Goal: Task Accomplishment & Management: Complete application form

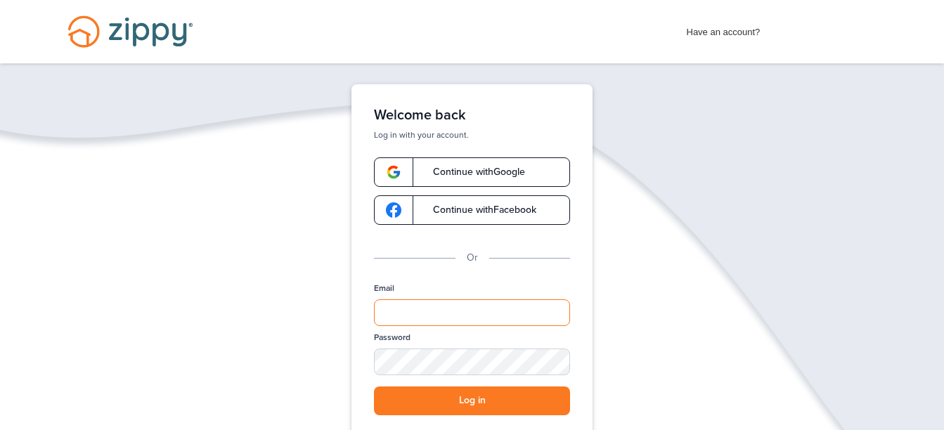
click at [455, 307] on input "Email" at bounding box center [472, 312] width 196 height 27
type input "**********"
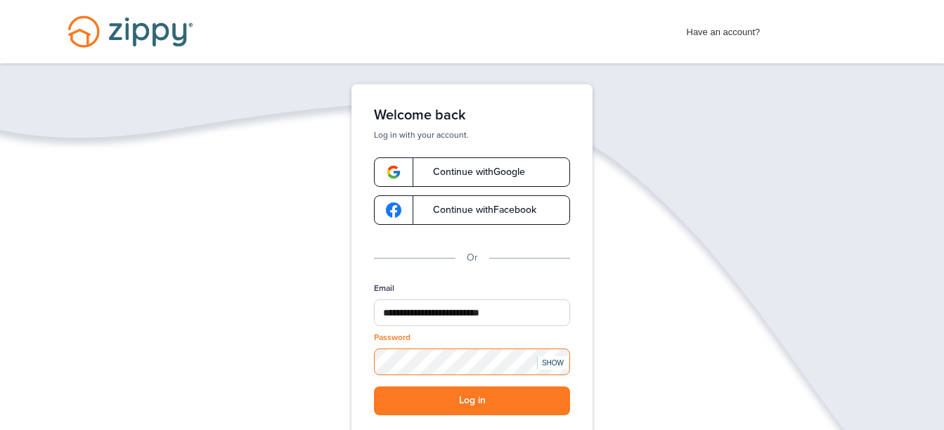
click at [374, 386] on button "Log in" at bounding box center [472, 400] width 196 height 29
click at [550, 368] on div "SHOW" at bounding box center [552, 362] width 31 height 13
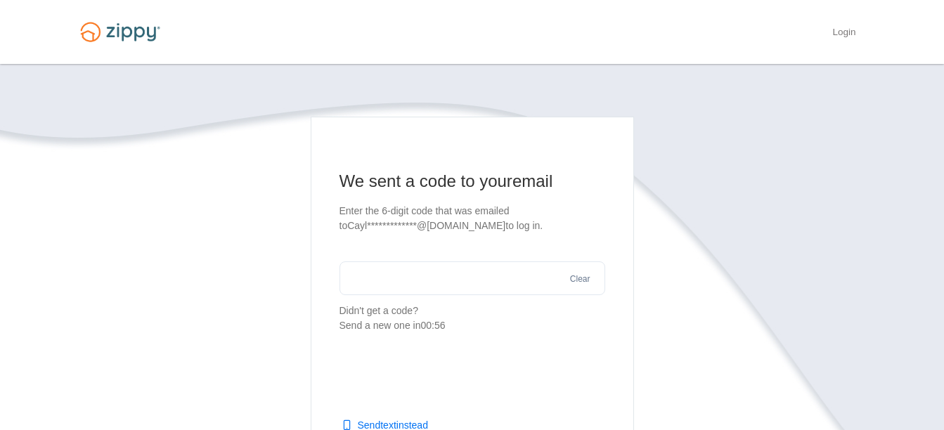
click at [381, 427] on button "Send text instead" at bounding box center [385, 425] width 85 height 14
click at [424, 262] on input "text" at bounding box center [472, 278] width 266 height 34
type input "******"
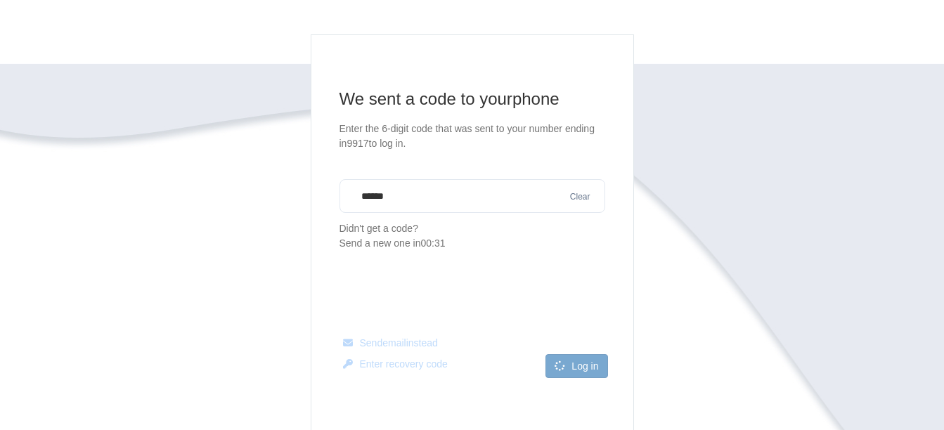
scroll to position [84, 0]
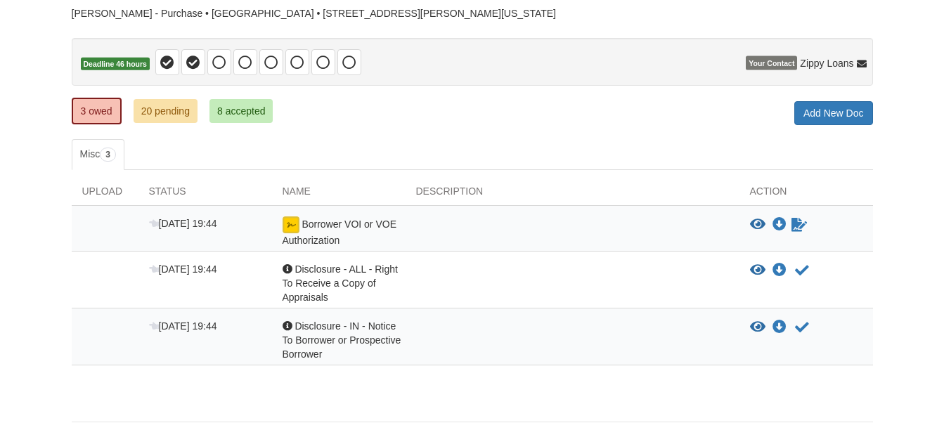
scroll to position [105, 0]
click at [800, 271] on icon "Acknowledge receipt of document" at bounding box center [802, 270] width 14 height 14
click at [805, 320] on icon "Acknowledge receipt of document" at bounding box center [802, 327] width 14 height 14
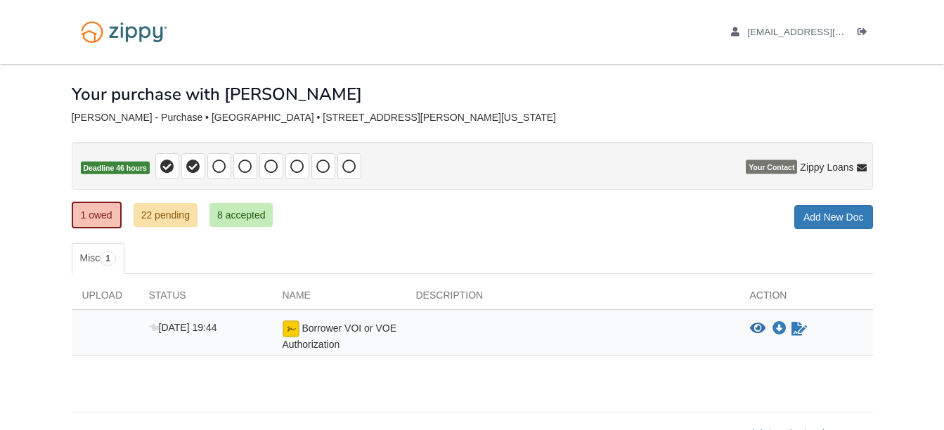
scroll to position [39, 0]
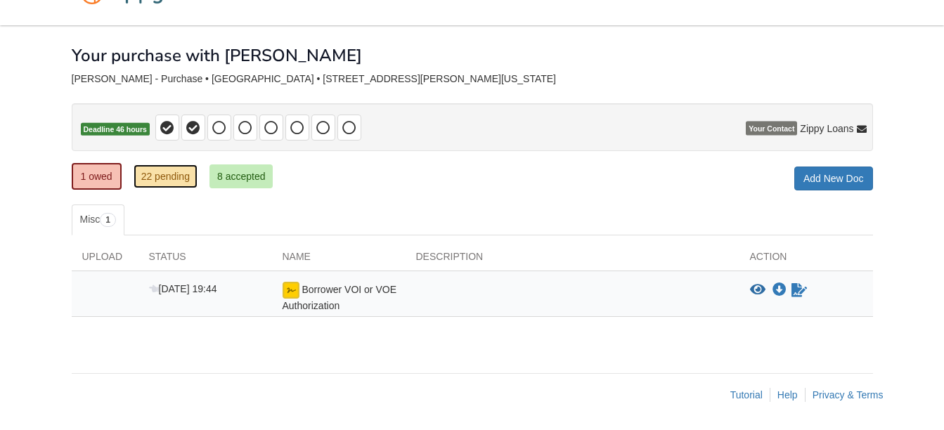
click at [167, 175] on link "22 pending" at bounding box center [166, 176] width 64 height 24
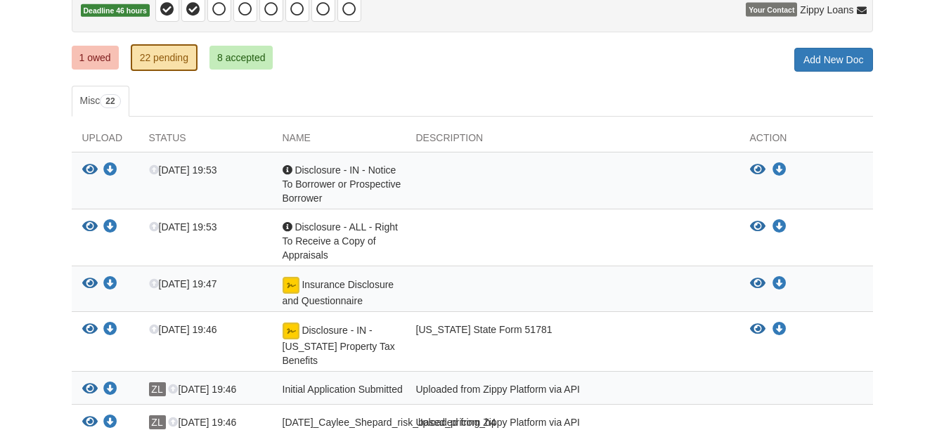
scroll to position [124, 0]
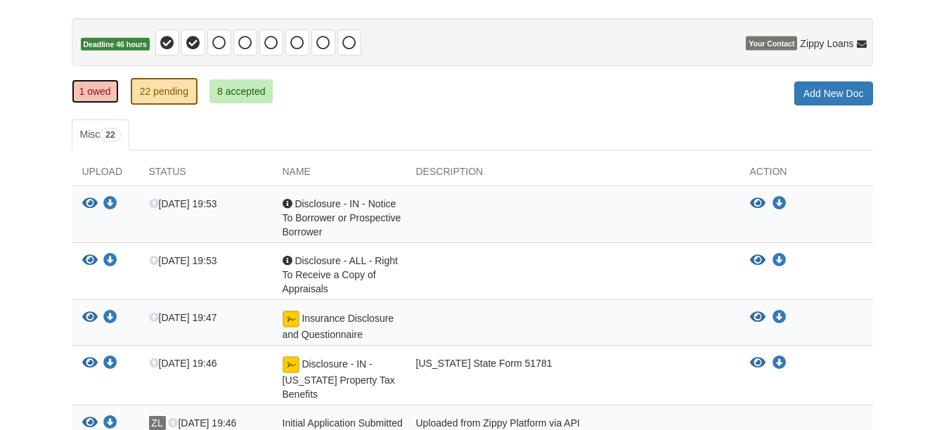
click at [83, 91] on link "1 owed" at bounding box center [95, 91] width 47 height 24
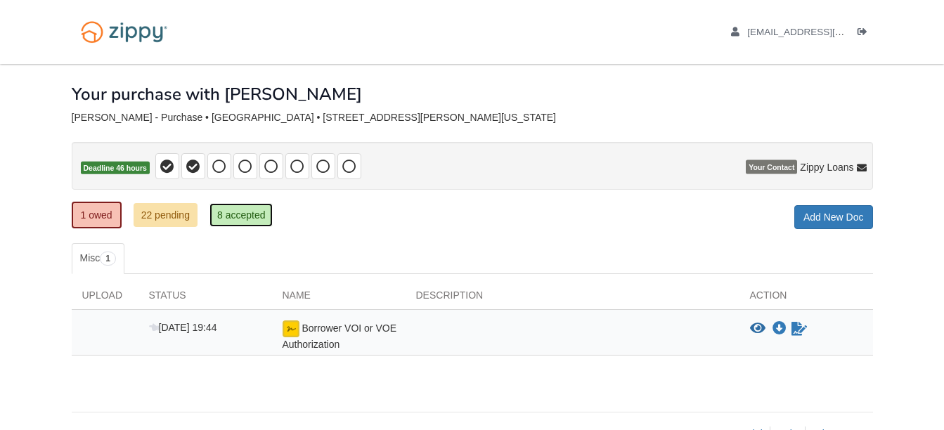
click at [242, 217] on link "8 accepted" at bounding box center [241, 215] width 64 height 24
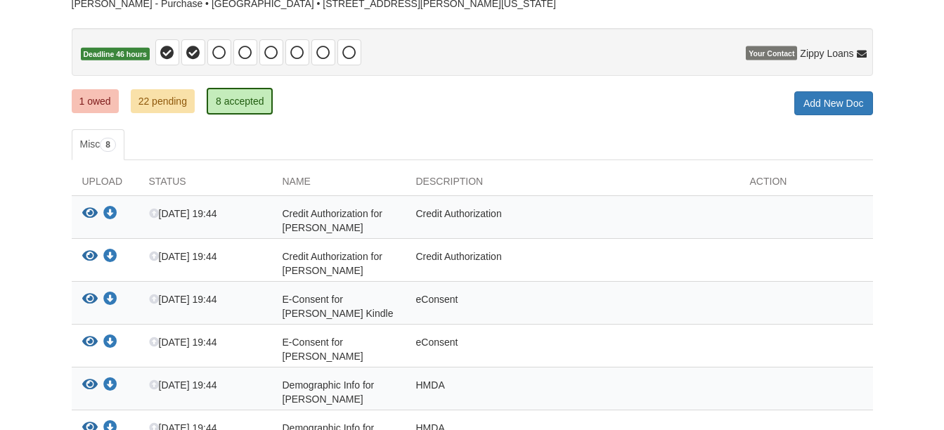
scroll to position [113, 0]
click at [109, 91] on link "1 owed" at bounding box center [95, 102] width 47 height 24
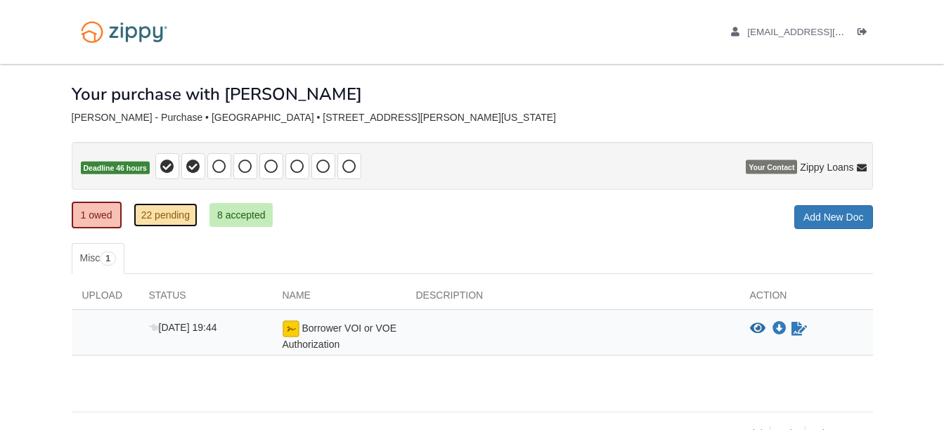
click at [178, 220] on link "22 pending" at bounding box center [166, 215] width 64 height 24
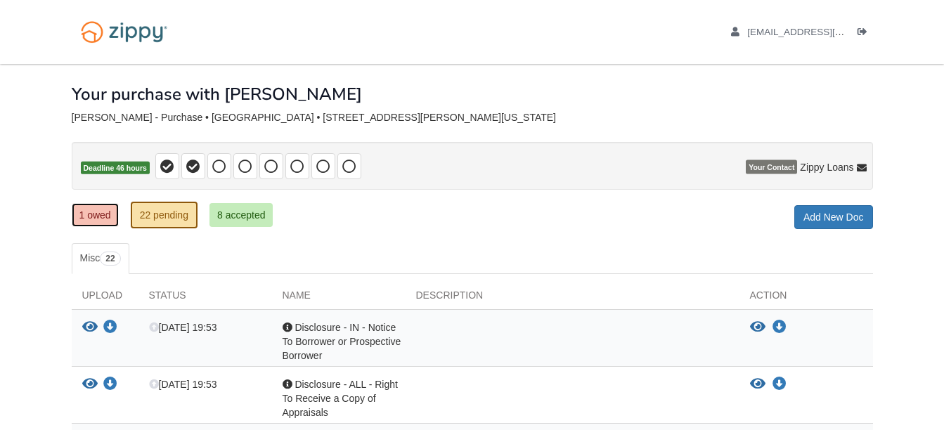
click at [95, 209] on link "1 owed" at bounding box center [95, 215] width 47 height 24
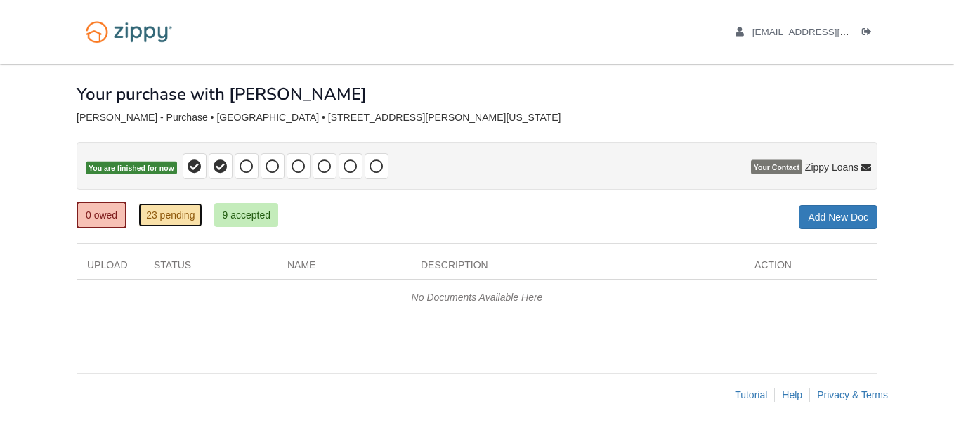
click at [187, 217] on link "23 pending" at bounding box center [170, 215] width 64 height 24
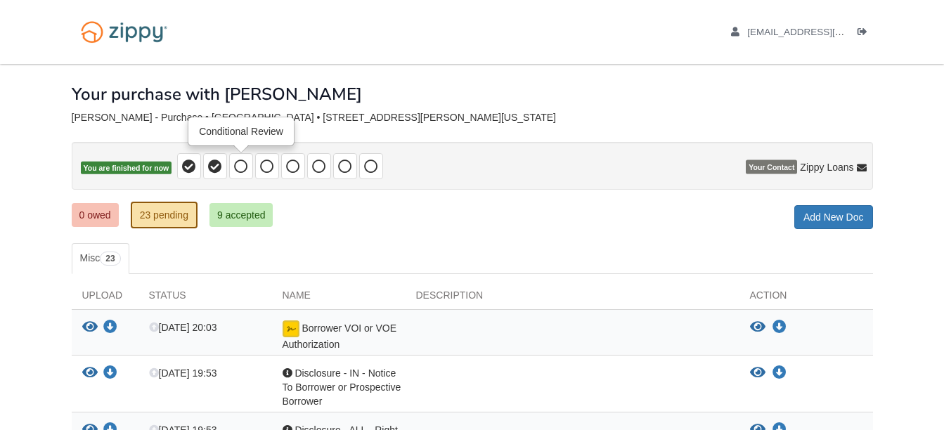
click at [244, 163] on icon at bounding box center [241, 167] width 14 height 14
click at [245, 218] on link "9 accepted" at bounding box center [241, 215] width 64 height 24
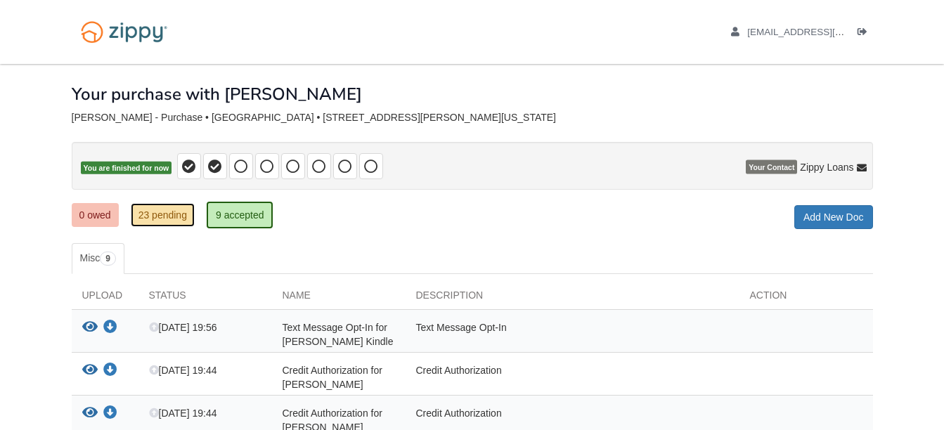
click at [144, 208] on link "23 pending" at bounding box center [163, 215] width 64 height 24
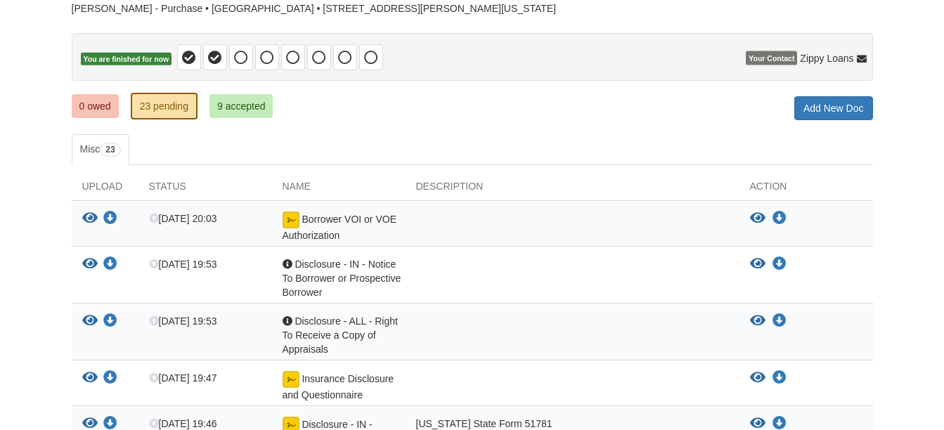
scroll to position [110, 0]
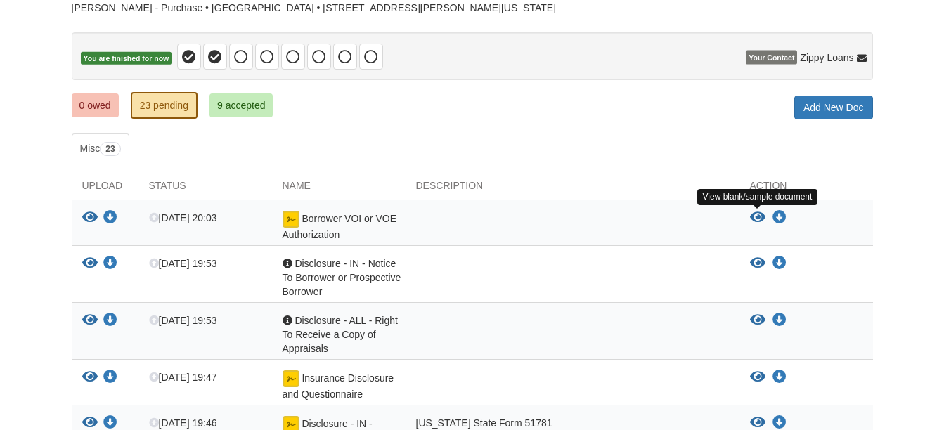
click at [757, 217] on icon "View Borrower VOI or VOE Authorization" at bounding box center [757, 218] width 15 height 14
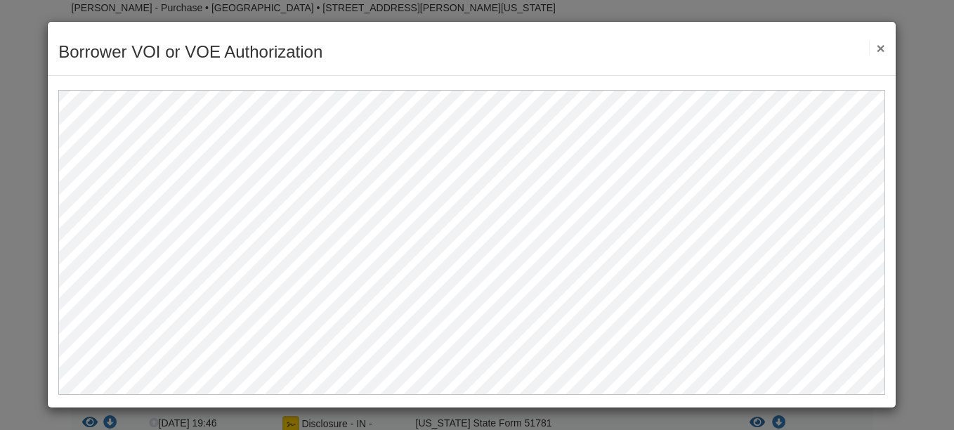
click at [883, 53] on button "×" at bounding box center [877, 48] width 16 height 15
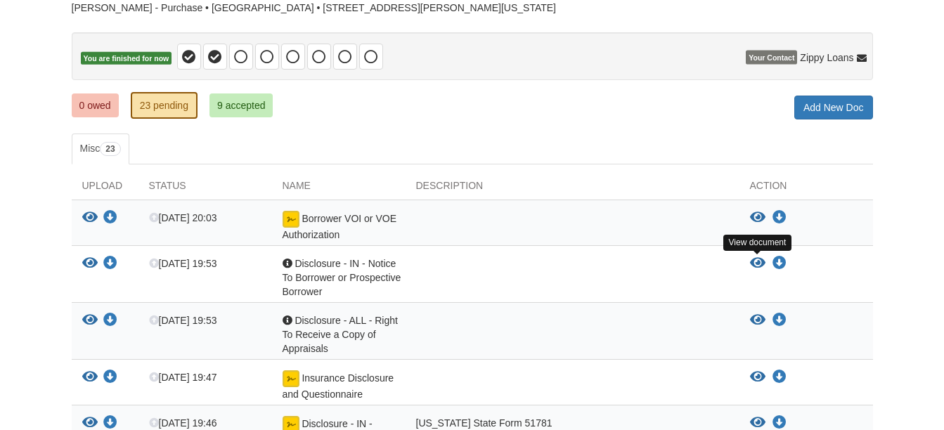
click at [752, 265] on icon "View Disclosure - IN - Notice To Borrower or Prospective Borrower" at bounding box center [757, 263] width 15 height 14
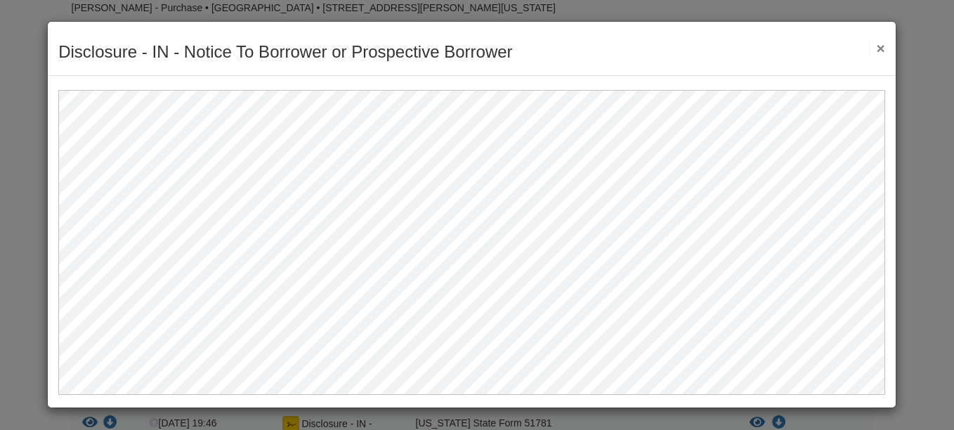
click at [879, 41] on button "×" at bounding box center [877, 48] width 16 height 15
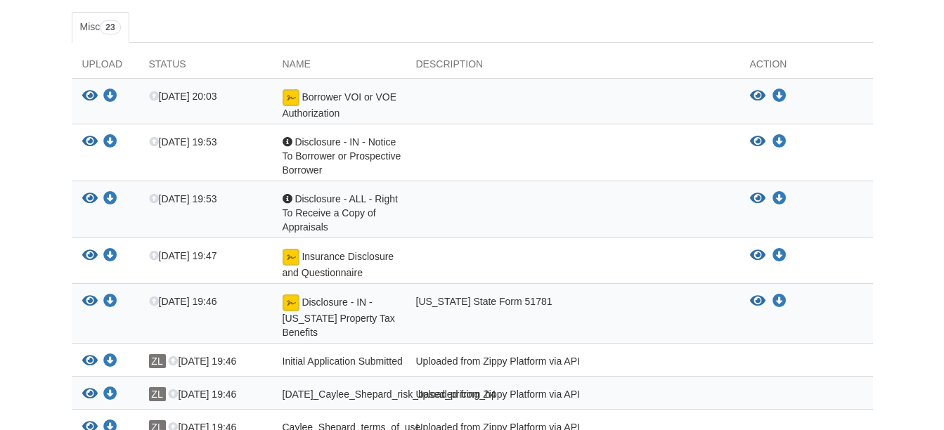
scroll to position [232, 0]
click at [86, 360] on icon "View Initial Application Submitted" at bounding box center [89, 360] width 15 height 14
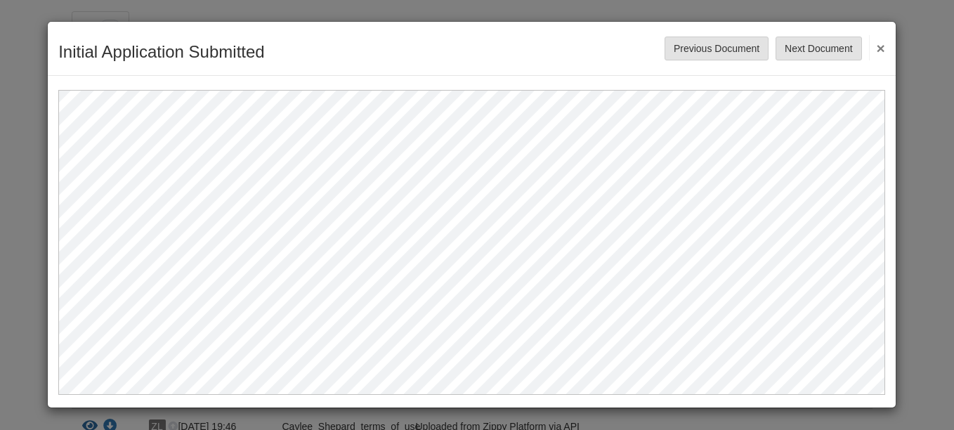
click at [876, 41] on button "×" at bounding box center [877, 47] width 16 height 25
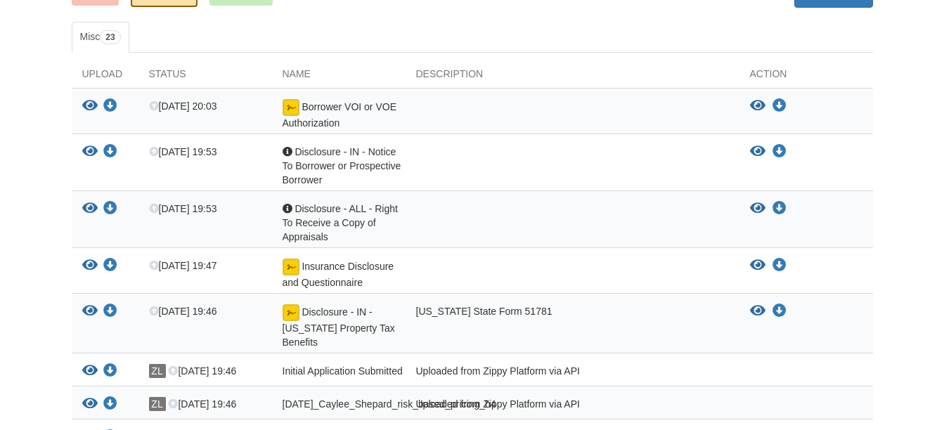
scroll to position [68, 0]
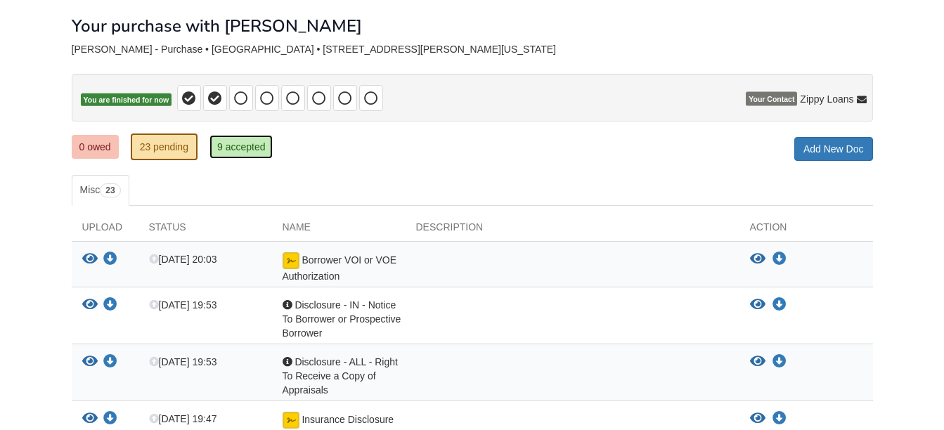
click at [245, 140] on link "9 accepted" at bounding box center [241, 147] width 64 height 24
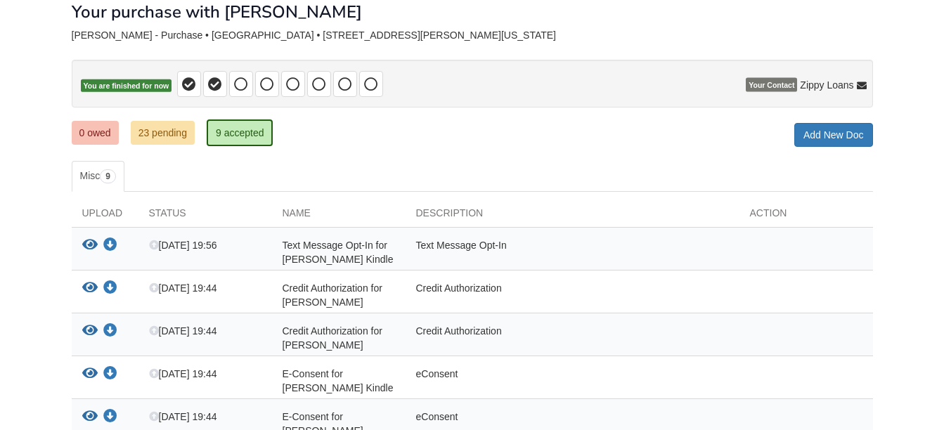
scroll to position [79, 0]
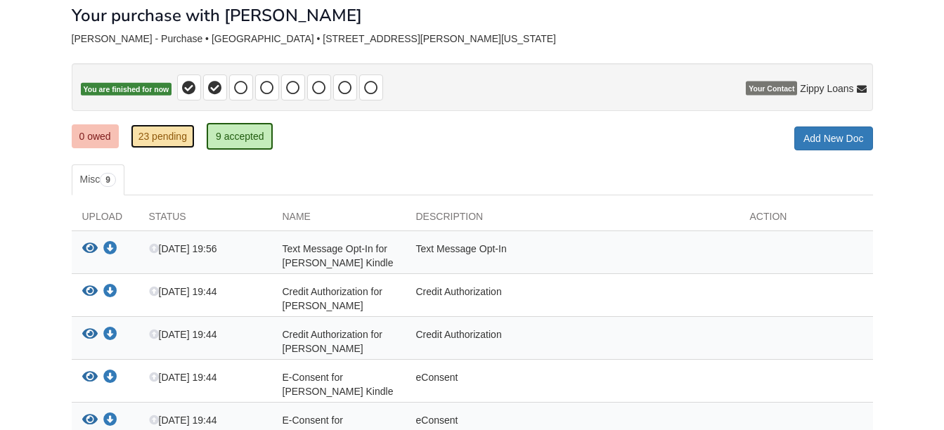
click at [186, 143] on link "23 pending" at bounding box center [163, 136] width 64 height 24
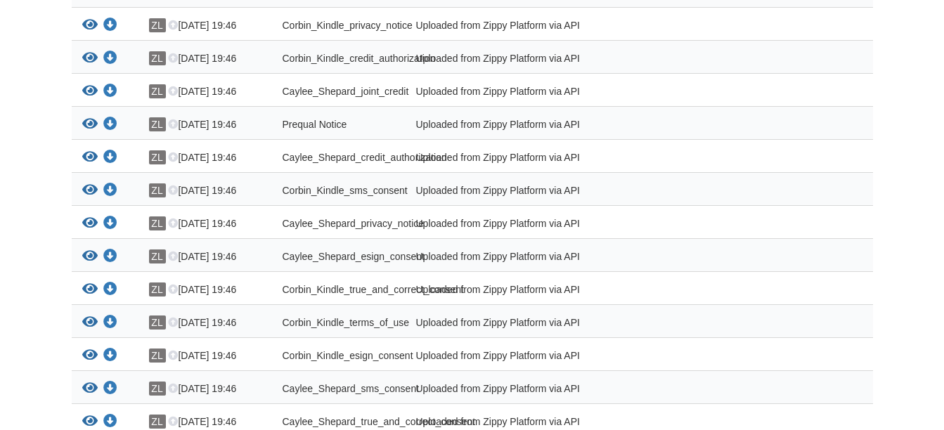
scroll to position [702, 0]
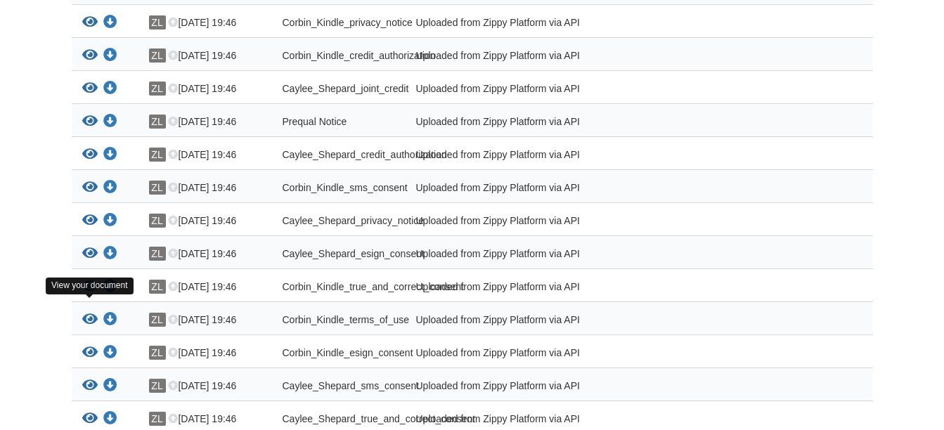
click at [89, 294] on icon "View Corbin_Kindle_true_and_correct_consent" at bounding box center [89, 287] width 15 height 14
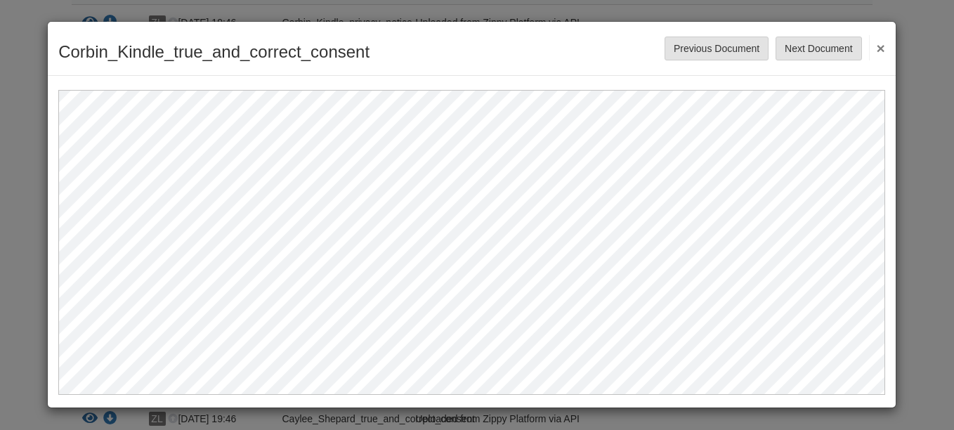
click at [878, 46] on button "×" at bounding box center [877, 47] width 16 height 25
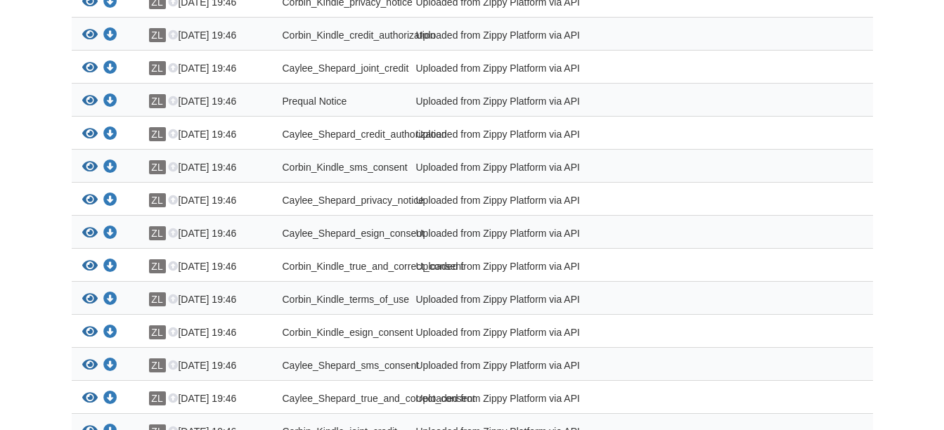
scroll to position [677, 0]
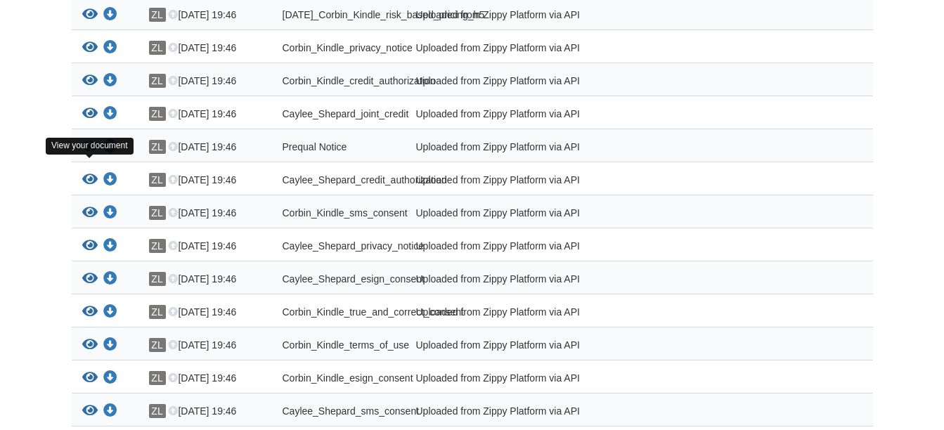
click at [86, 154] on icon "View Prequal Notice" at bounding box center [89, 147] width 15 height 14
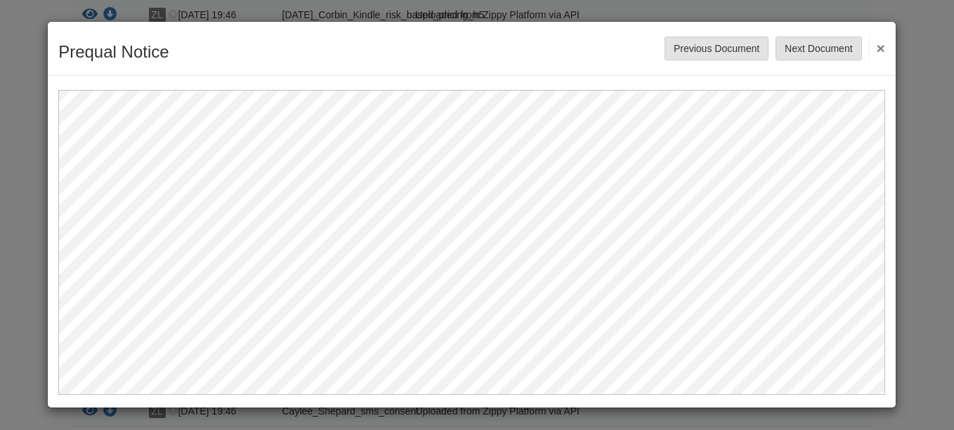
click at [880, 51] on button "×" at bounding box center [877, 47] width 16 height 25
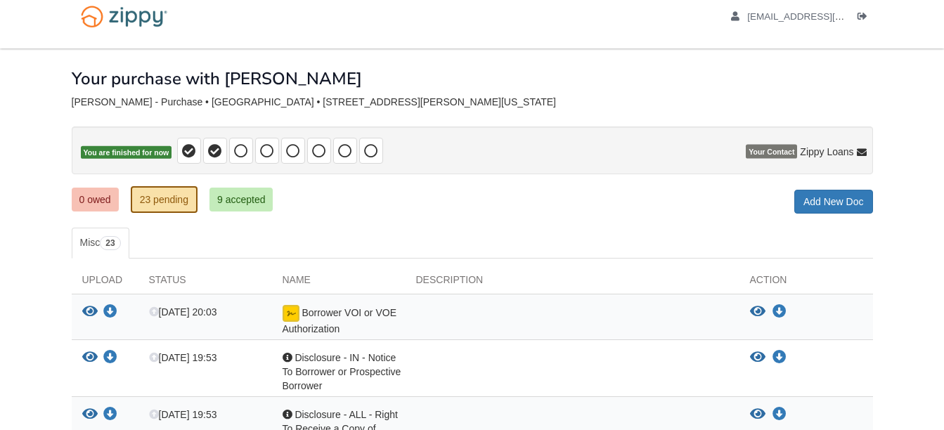
scroll to position [0, 0]
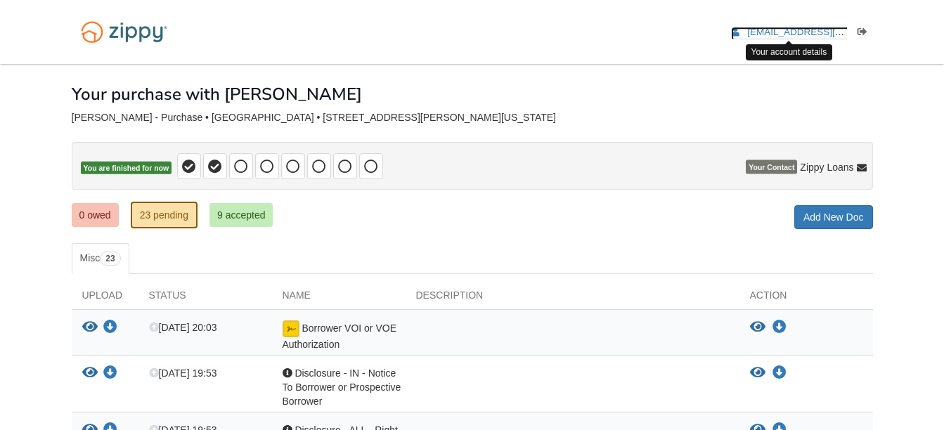
click at [758, 34] on span "[EMAIL_ADDRESS][DOMAIN_NAME]" at bounding box center [827, 32] width 161 height 11
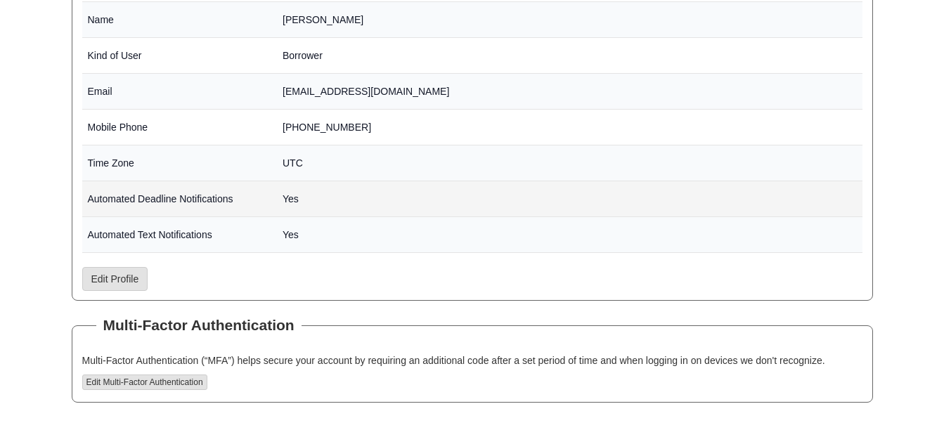
scroll to position [290, 0]
click at [399, 191] on td "Yes" at bounding box center [569, 200] width 585 height 36
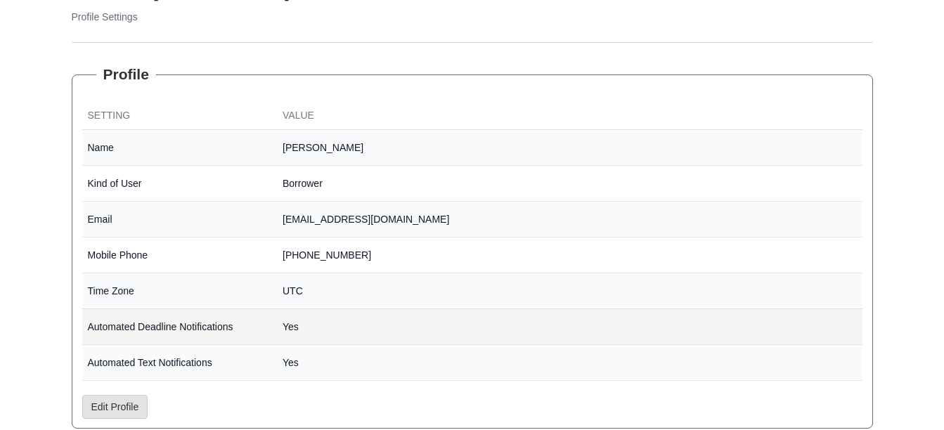
scroll to position [0, 0]
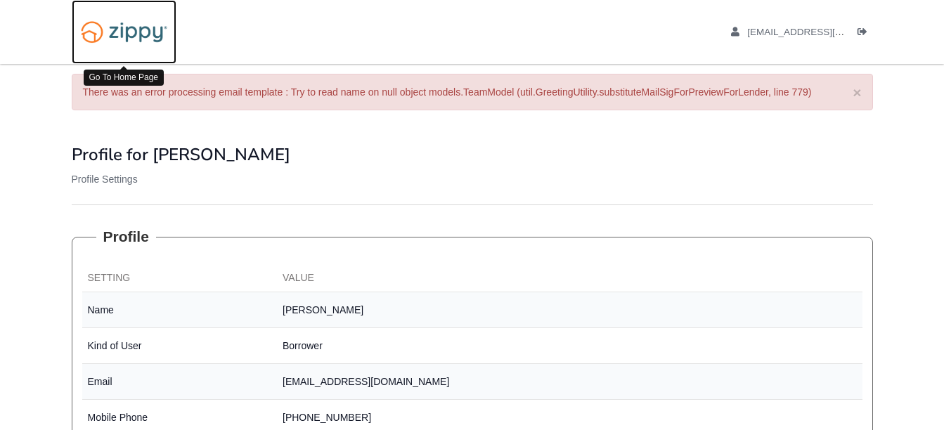
click at [131, 42] on img at bounding box center [124, 32] width 105 height 36
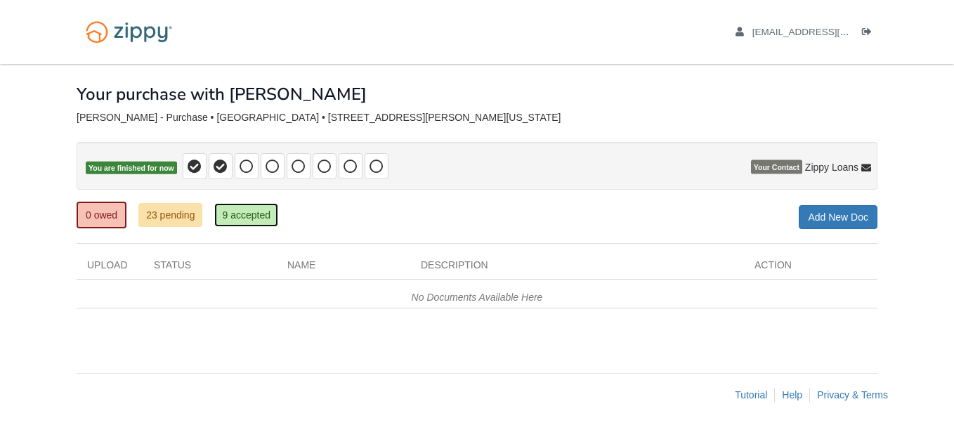
click at [271, 223] on link "9 accepted" at bounding box center [246, 215] width 64 height 24
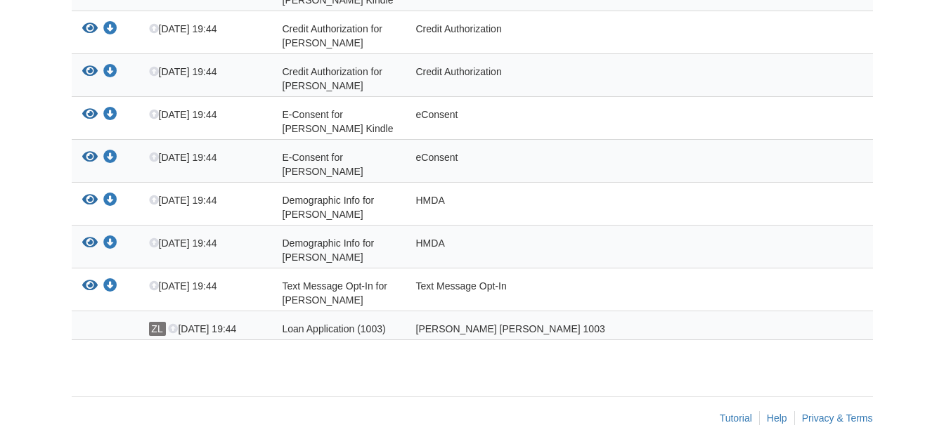
scroll to position [342, 0]
click at [89, 235] on icon "View Demographic Info for Corbin Kindle" at bounding box center [89, 242] width 15 height 14
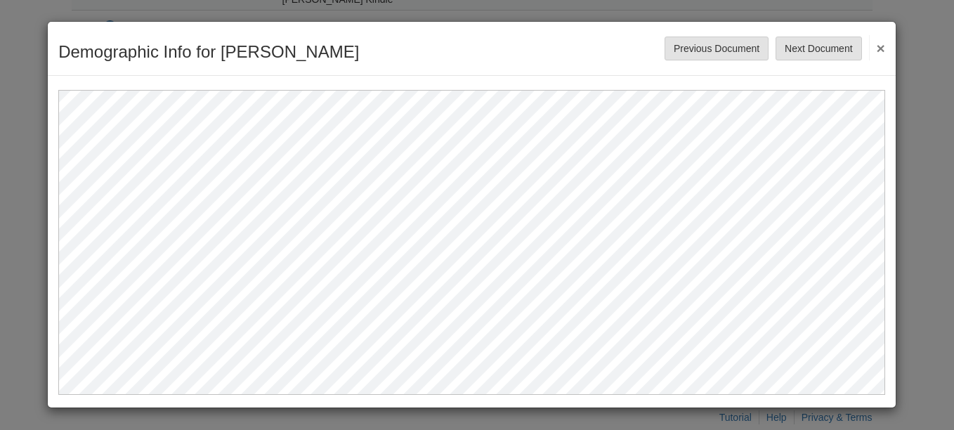
click at [873, 45] on button "×" at bounding box center [877, 47] width 16 height 25
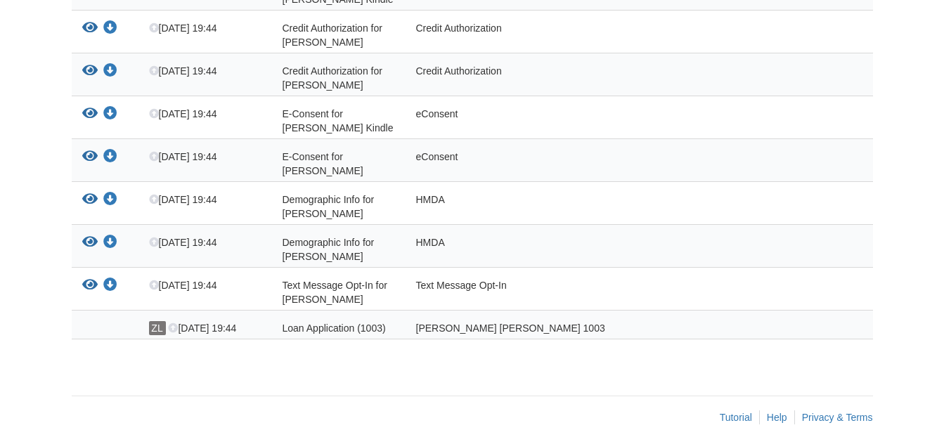
scroll to position [0, 0]
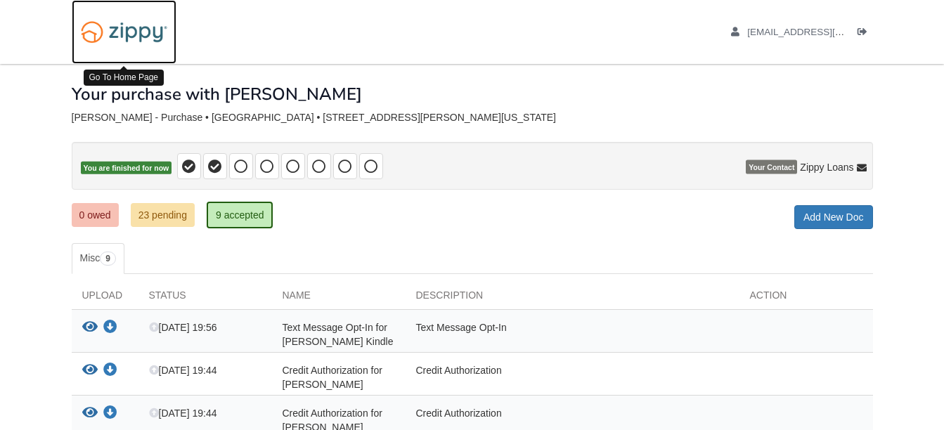
click at [134, 45] on img at bounding box center [124, 32] width 105 height 36
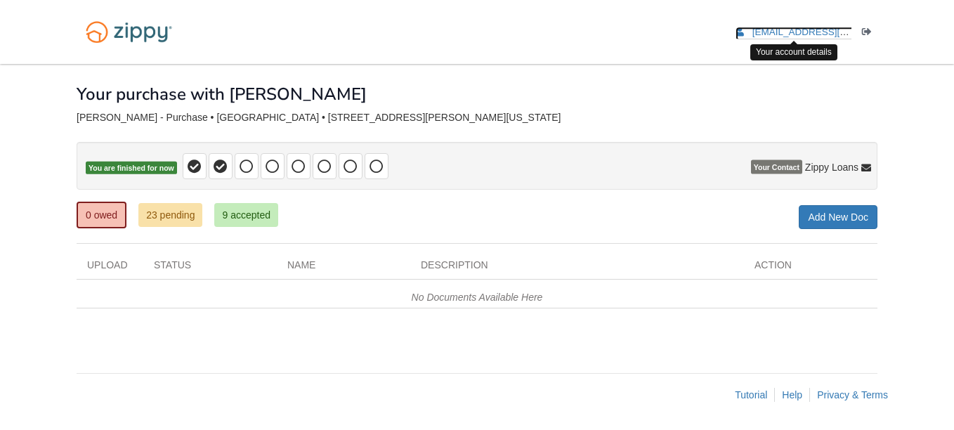
click at [737, 33] on icon "edit profile" at bounding box center [740, 32] width 8 height 10
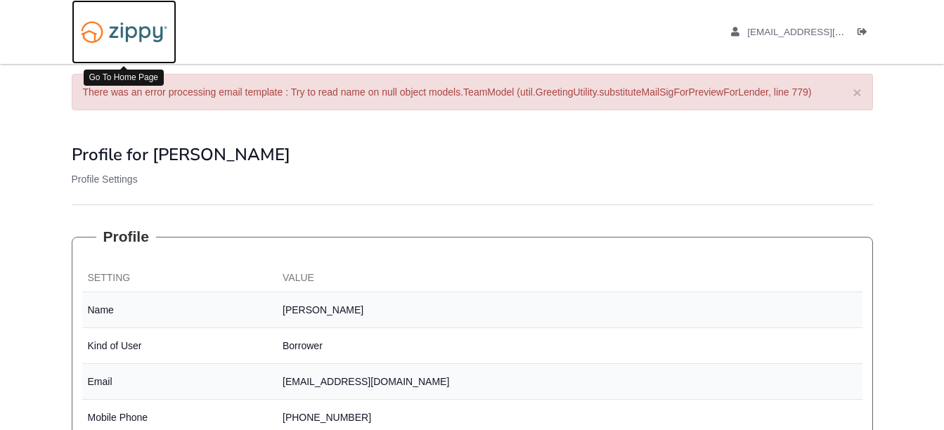
click at [131, 26] on img at bounding box center [124, 32] width 105 height 36
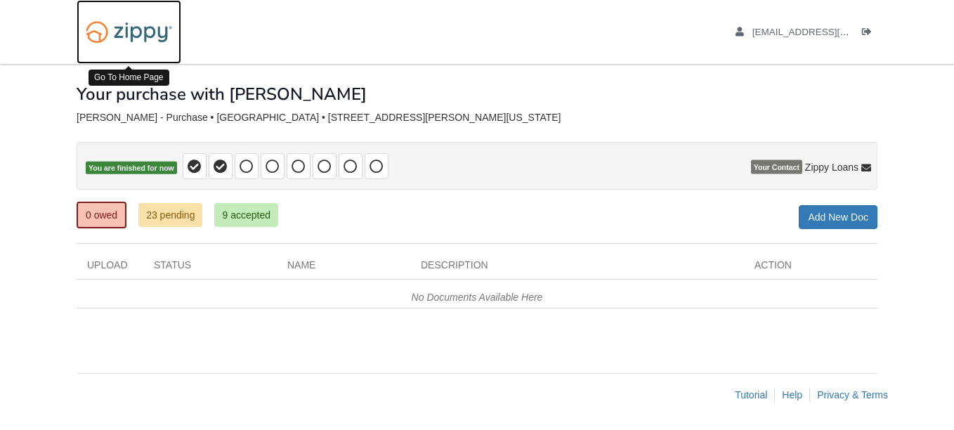
click at [131, 26] on img at bounding box center [129, 32] width 105 height 36
